Goal: Task Accomplishment & Management: Manage account settings

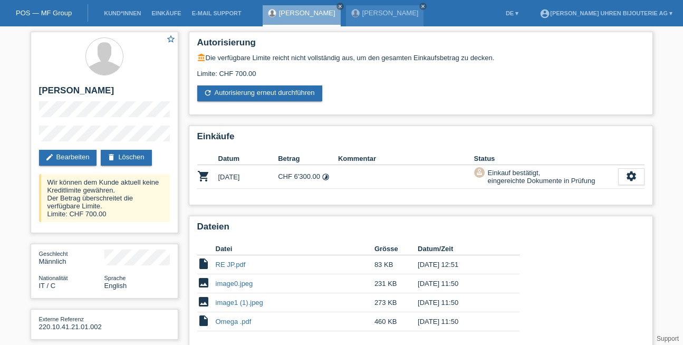
click at [47, 13] on link "POS — MF Group" at bounding box center [44, 13] width 56 height 8
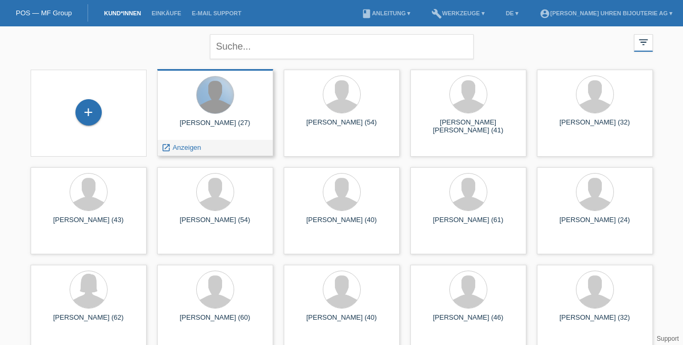
click at [211, 104] on div at bounding box center [215, 94] width 37 height 37
click at [189, 149] on span "Anzeigen" at bounding box center [186, 147] width 28 height 8
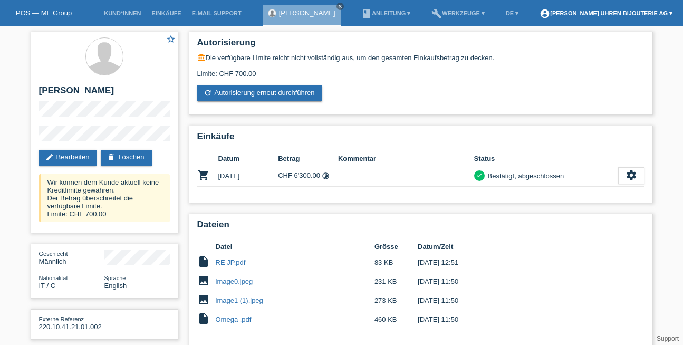
click at [539, 12] on icon "account_circle" at bounding box center [544, 13] width 11 height 11
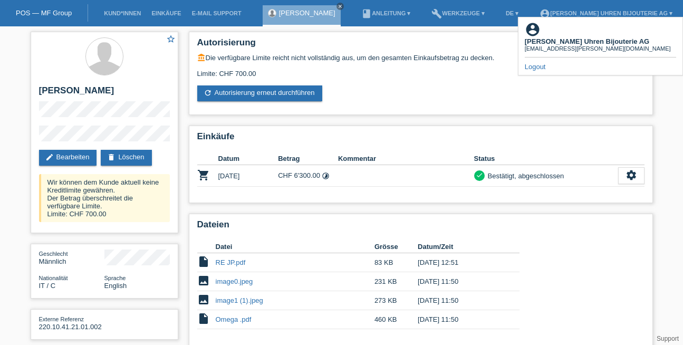
click at [533, 63] on link "Logout" at bounding box center [535, 67] width 21 height 8
